Goal: Task Accomplishment & Management: Complete application form

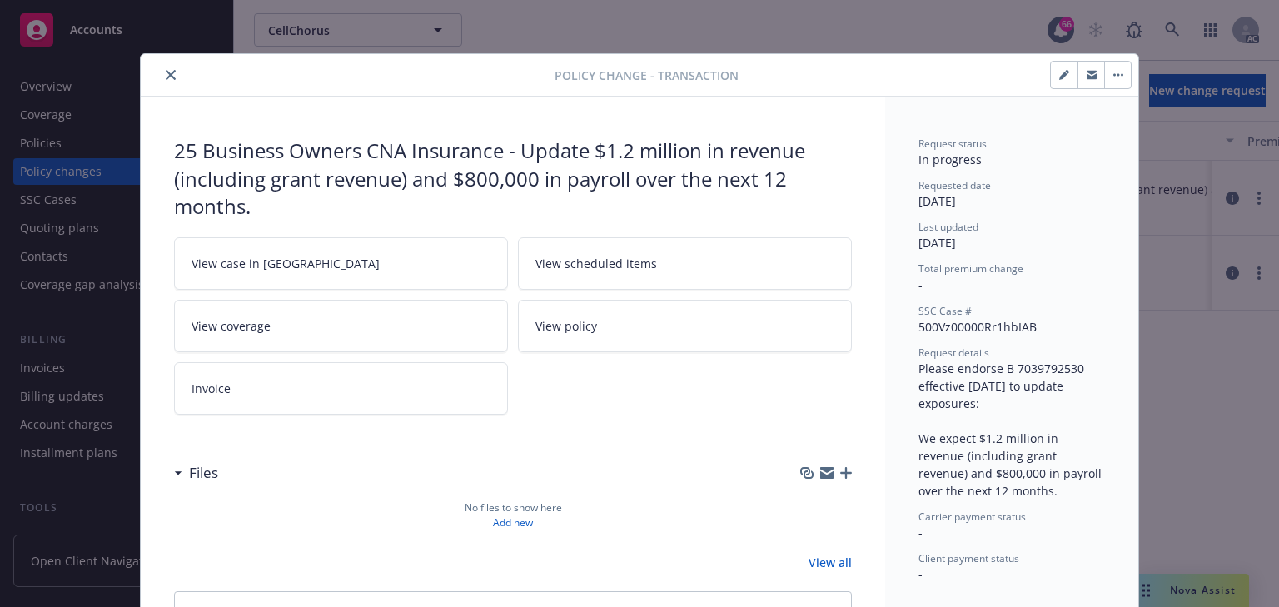
scroll to position [50, 0]
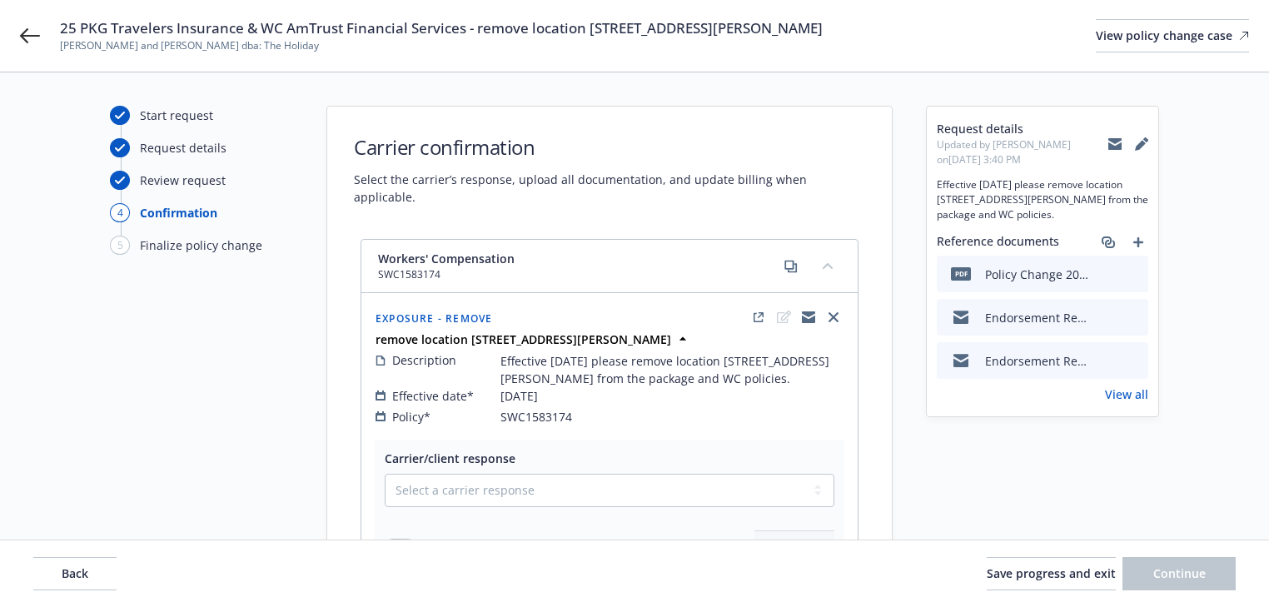
select select "ACCEPTED"
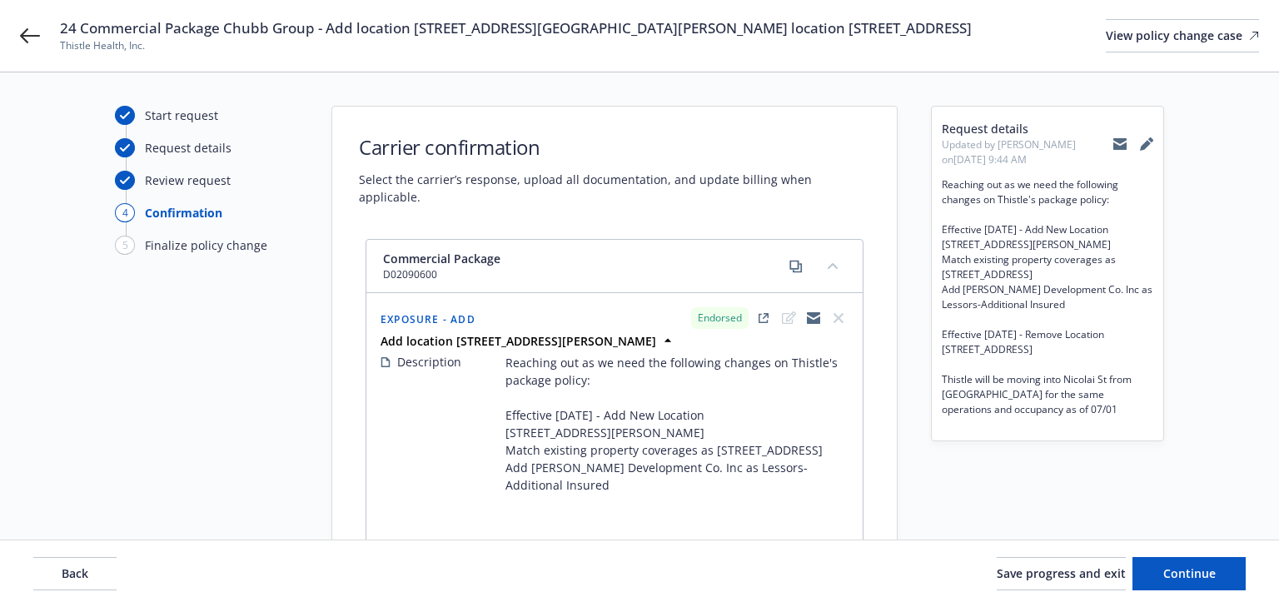
select select "ACCEPTED"
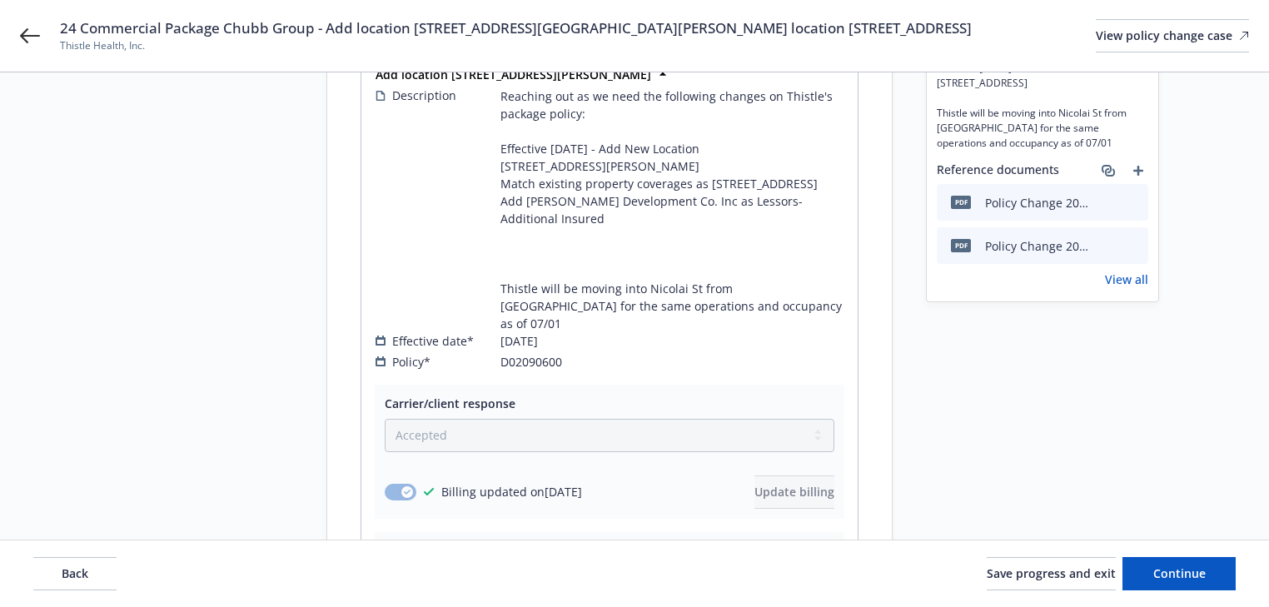
scroll to position [600, 0]
